Goal: Navigation & Orientation: Find specific page/section

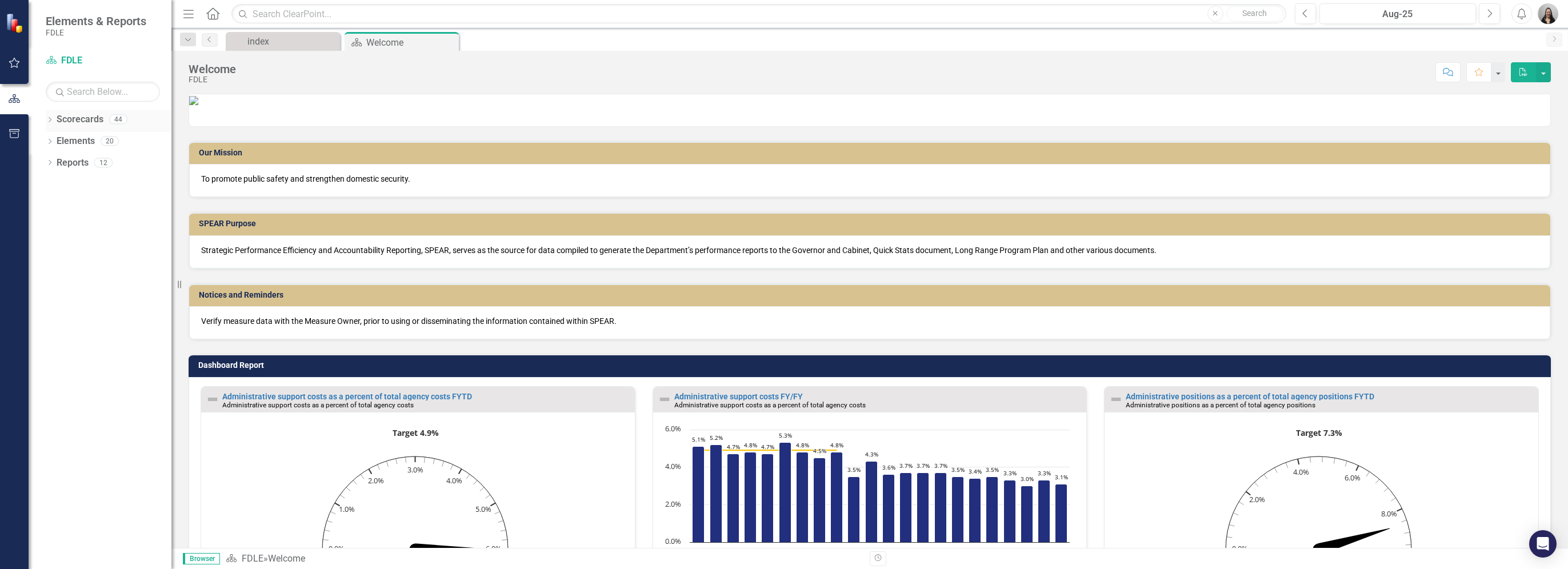
click at [50, 119] on icon "Dropdown" at bounding box center [49, 121] width 8 height 7
click at [35, 119] on icon "Dropdown" at bounding box center [31, 119] width 7 height 8
click at [50, 147] on div "Dropdown" at bounding box center [49, 142] width 8 height 10
click at [50, 147] on div "Dropdown Elements 20" at bounding box center [100, 142] width 143 height 21
click at [49, 271] on icon "Dropdown" at bounding box center [49, 272] width 8 height 7
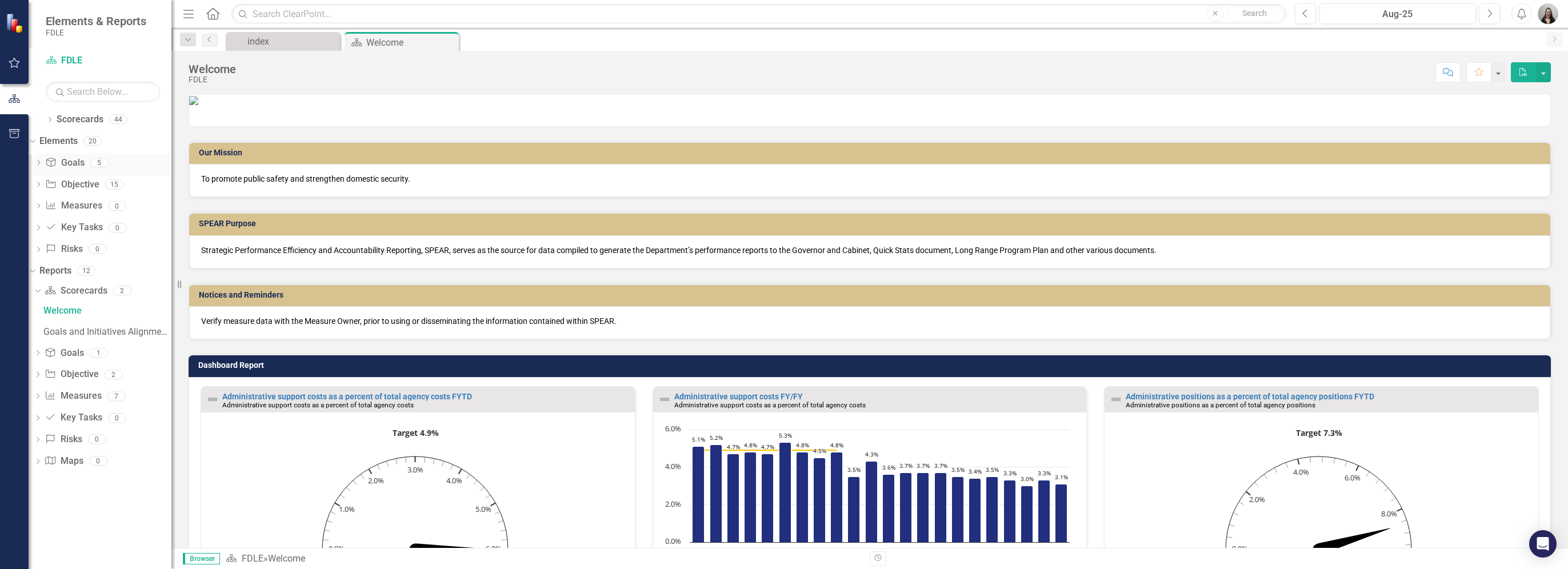
click at [84, 170] on div "Goal Goals" at bounding box center [64, 164] width 39 height 19
click at [42, 161] on icon "Dropdown" at bounding box center [38, 164] width 8 height 7
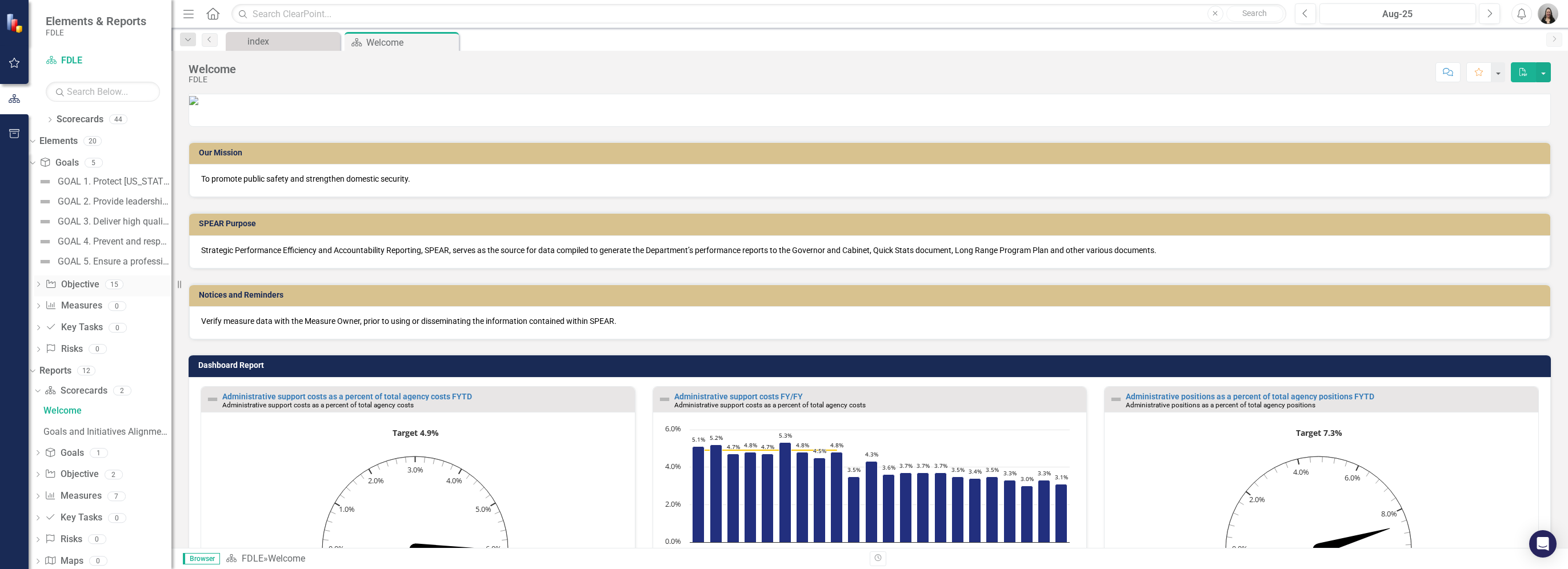
click at [42, 284] on icon "Dropdown" at bounding box center [38, 285] width 8 height 7
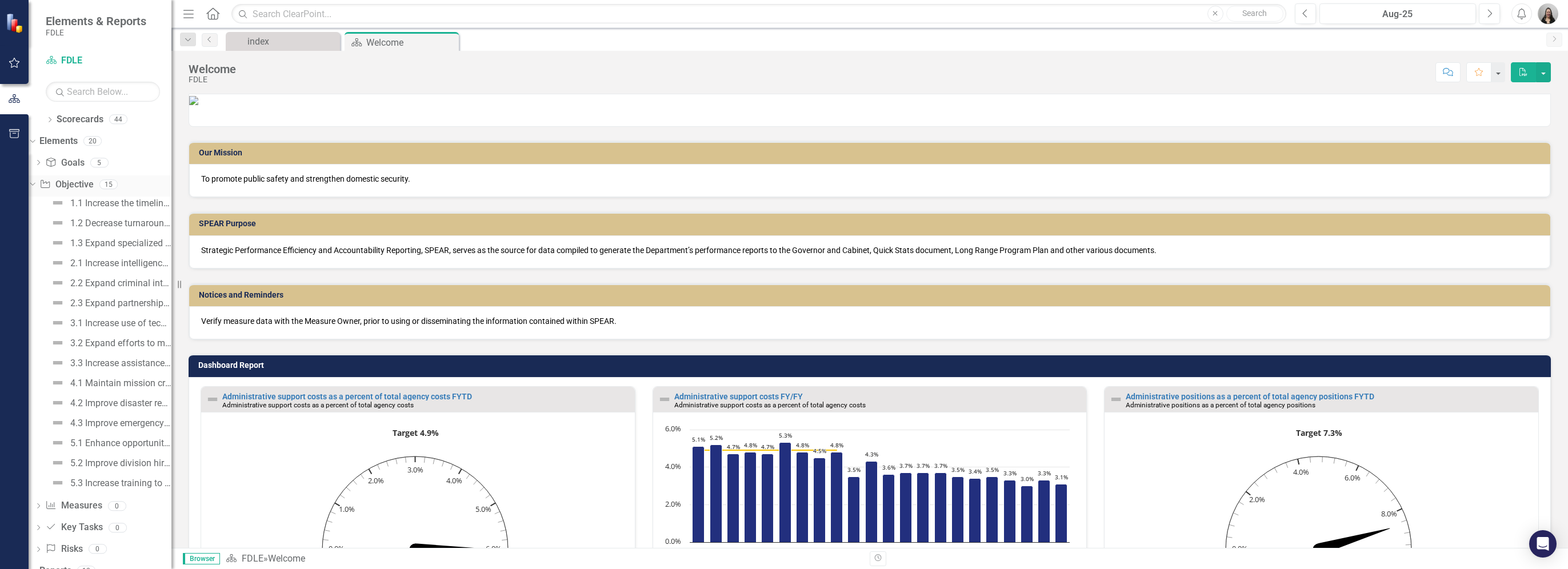
click at [35, 182] on div "Dropdown" at bounding box center [30, 184] width 10 height 8
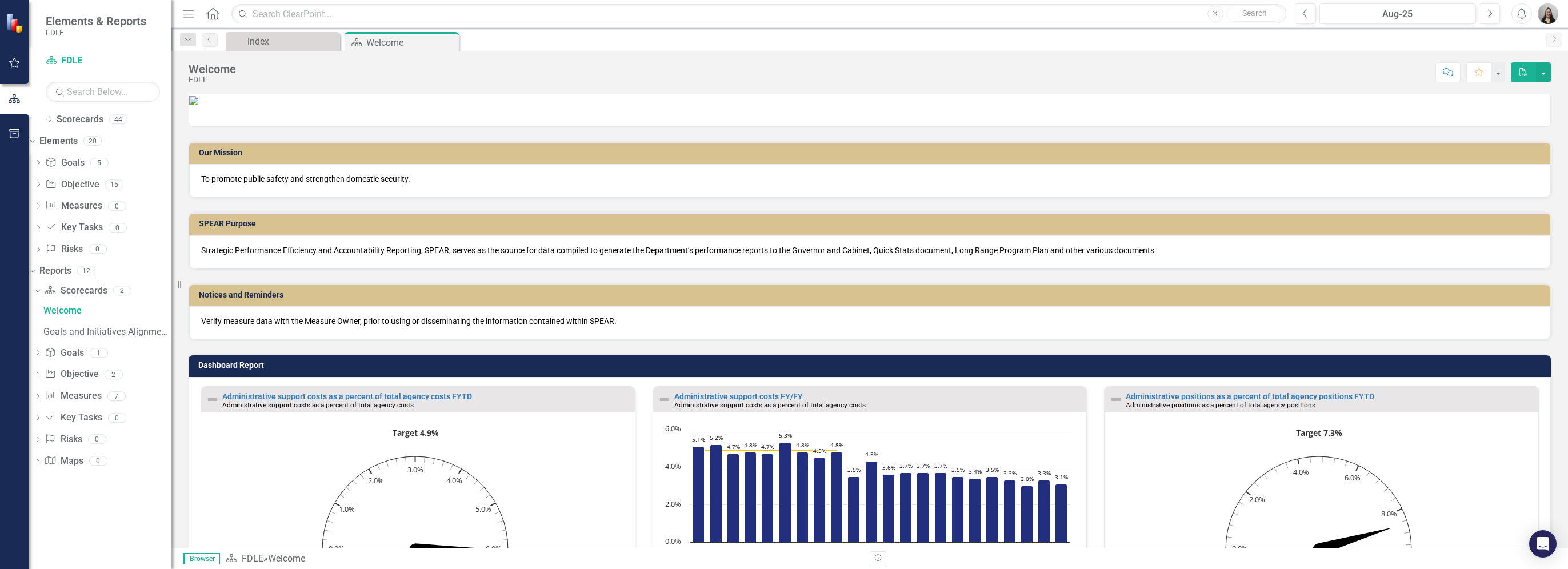
click at [189, 15] on icon "Menu" at bounding box center [189, 13] width 15 height 12
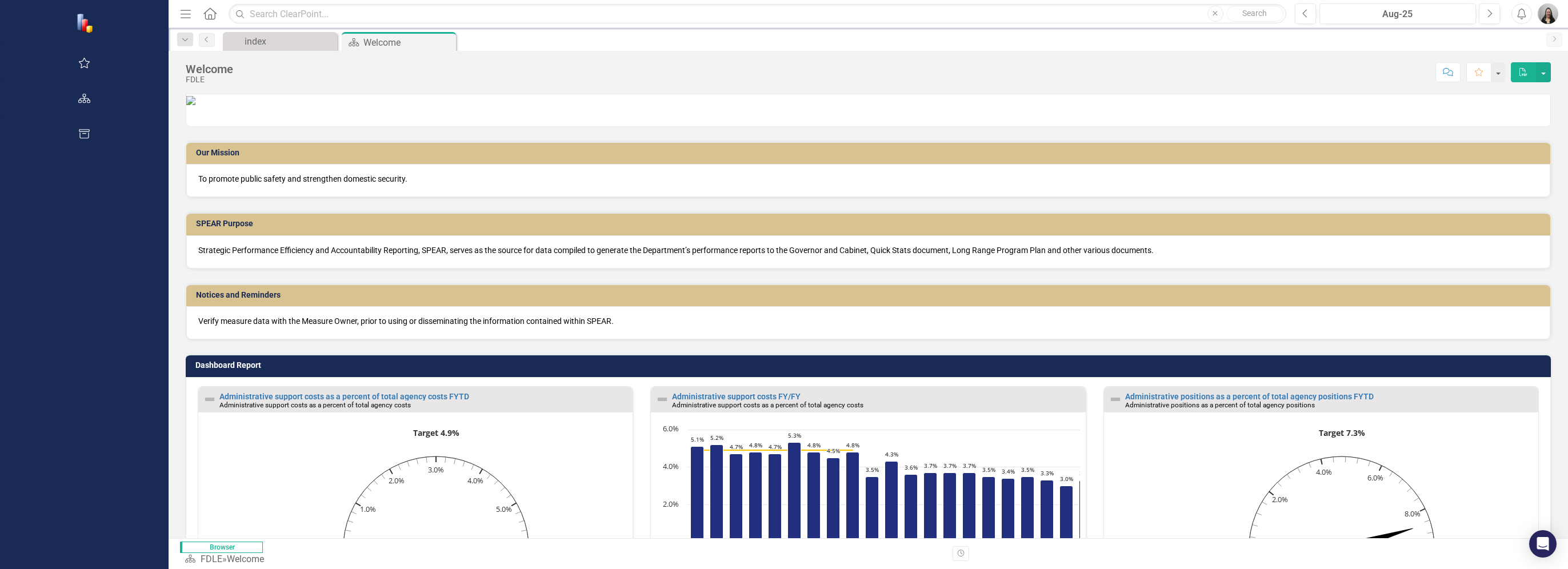
click at [178, 7] on icon "Menu" at bounding box center [186, 13] width 15 height 12
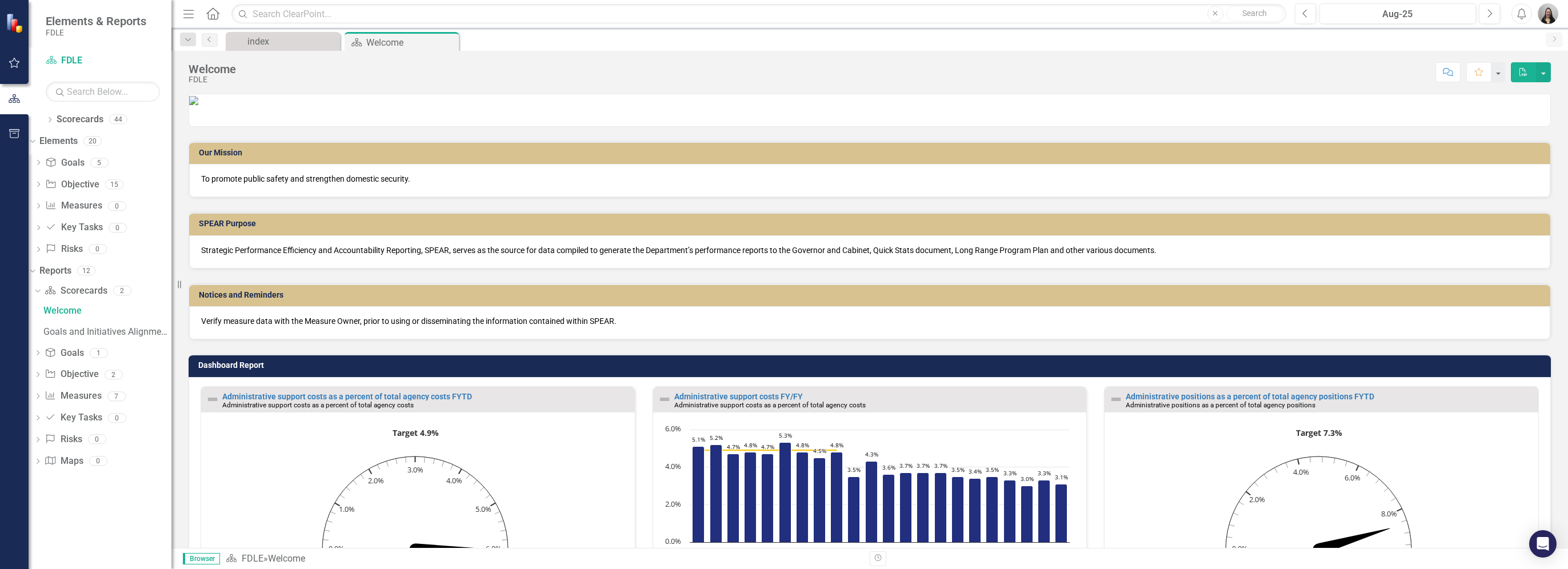
click at [10, 130] on icon "button" at bounding box center [15, 133] width 12 height 9
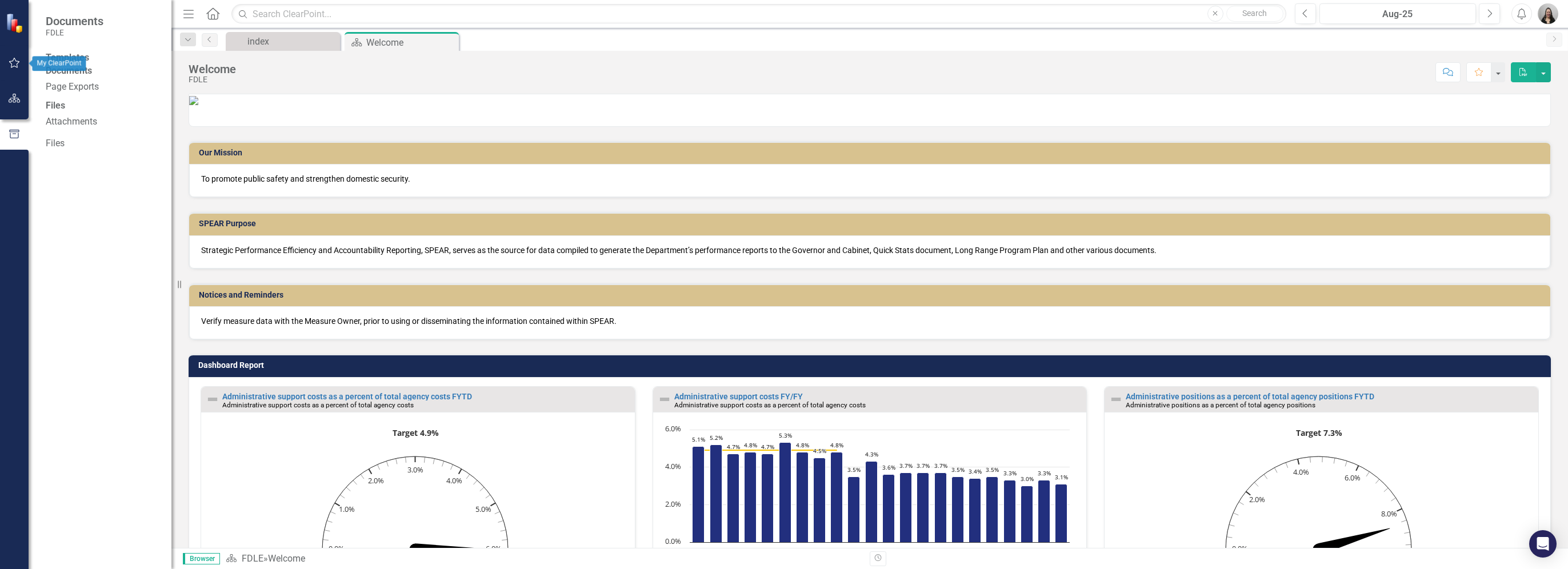
click at [10, 57] on button "button" at bounding box center [14, 63] width 26 height 24
click at [88, 73] on link "My Workspace" at bounding box center [102, 80] width 114 height 13
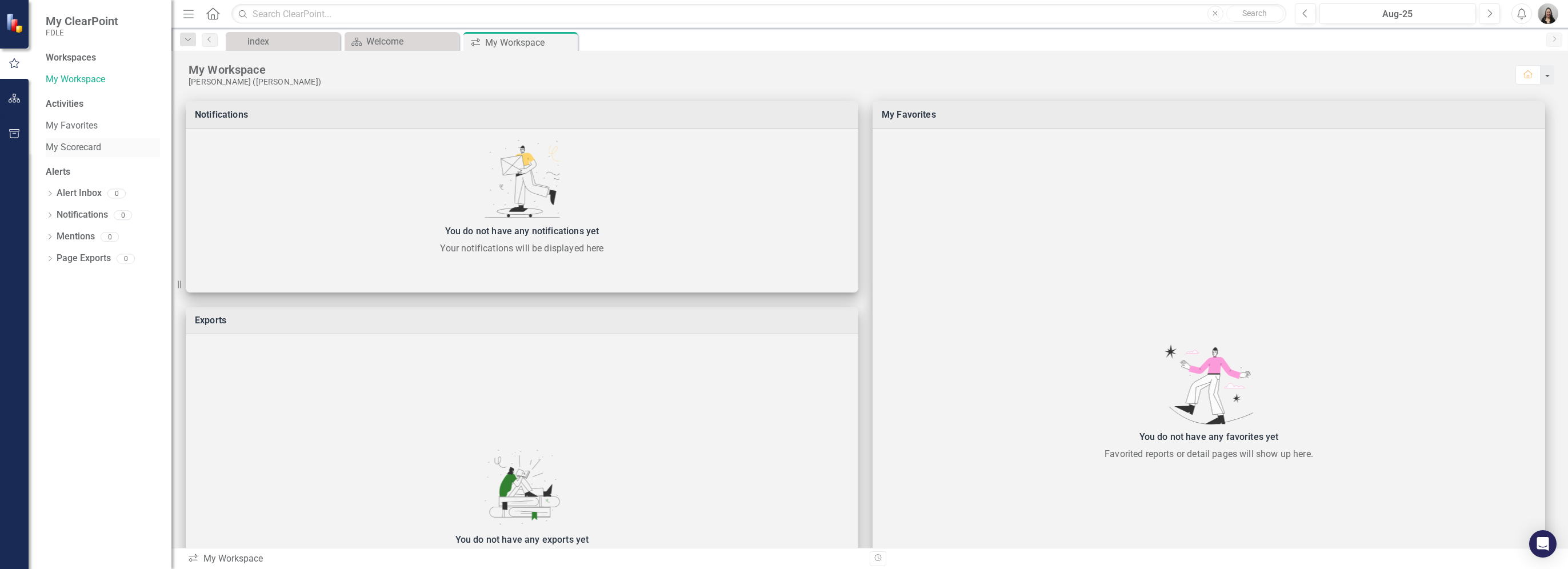
click at [77, 156] on div "My Scorecard" at bounding box center [102, 148] width 114 height 19
click at [77, 147] on link "My Scorecard" at bounding box center [102, 148] width 114 height 13
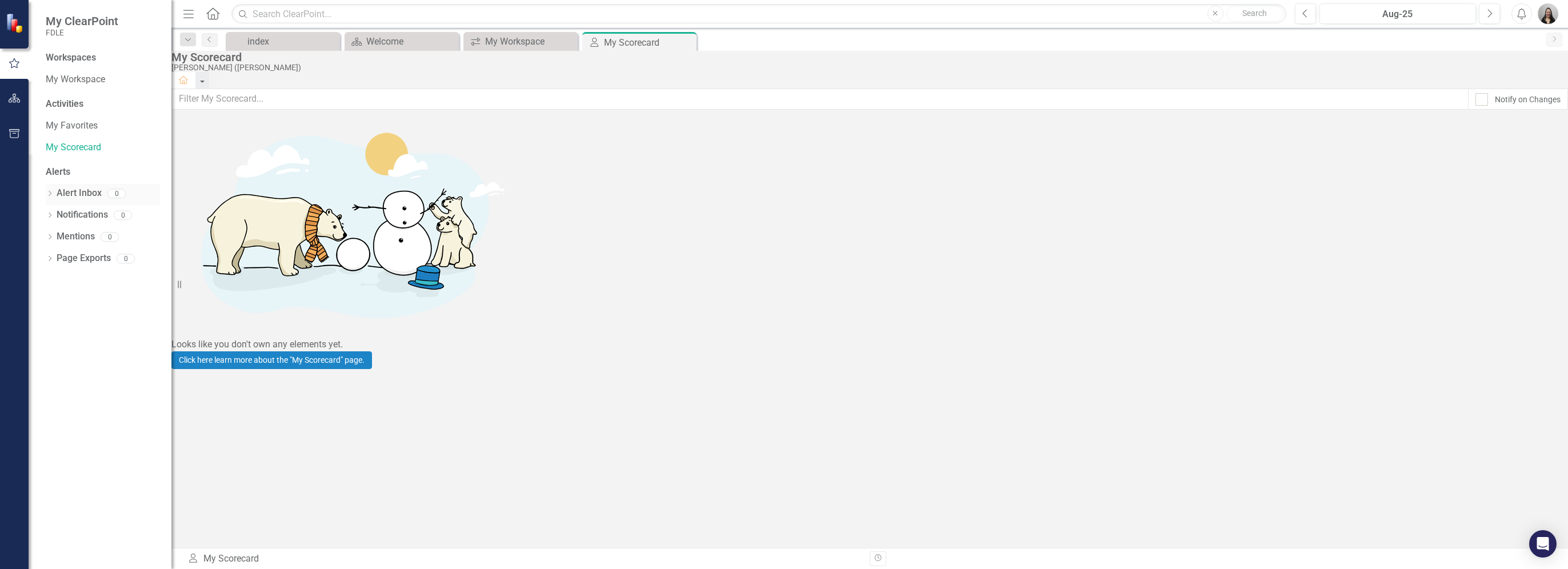
click at [49, 195] on icon "Dropdown" at bounding box center [49, 195] width 8 height 7
click at [49, 195] on icon "Dropdown" at bounding box center [48, 193] width 7 height 8
click at [62, 29] on small "FDLE" at bounding box center [82, 32] width 72 height 9
click at [215, 18] on icon at bounding box center [213, 13] width 13 height 12
